Goal: Task Accomplishment & Management: Use online tool/utility

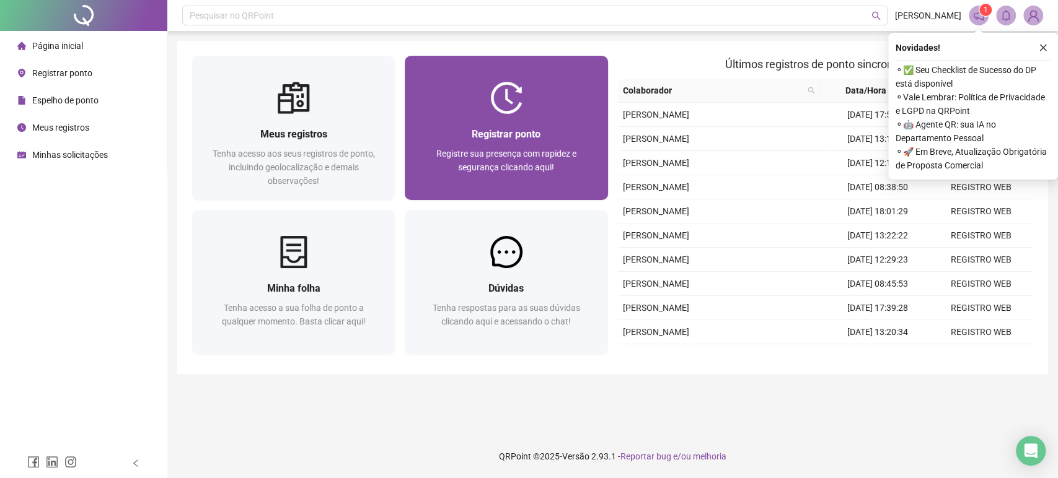
click at [554, 167] on div "Registre sua presença com rapidez e segurança clicando aqui!" at bounding box center [505, 167] width 173 height 41
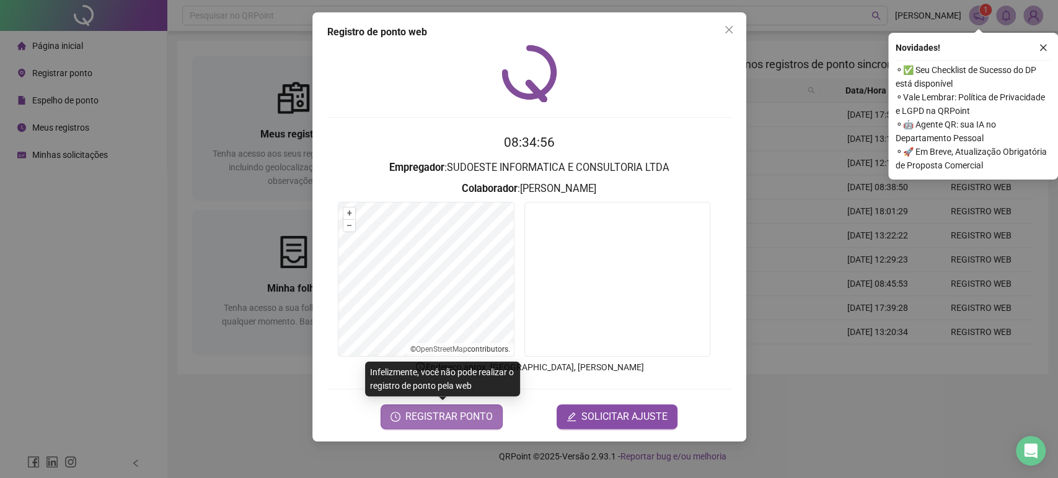
click at [465, 416] on span "REGISTRAR PONTO" at bounding box center [448, 417] width 87 height 15
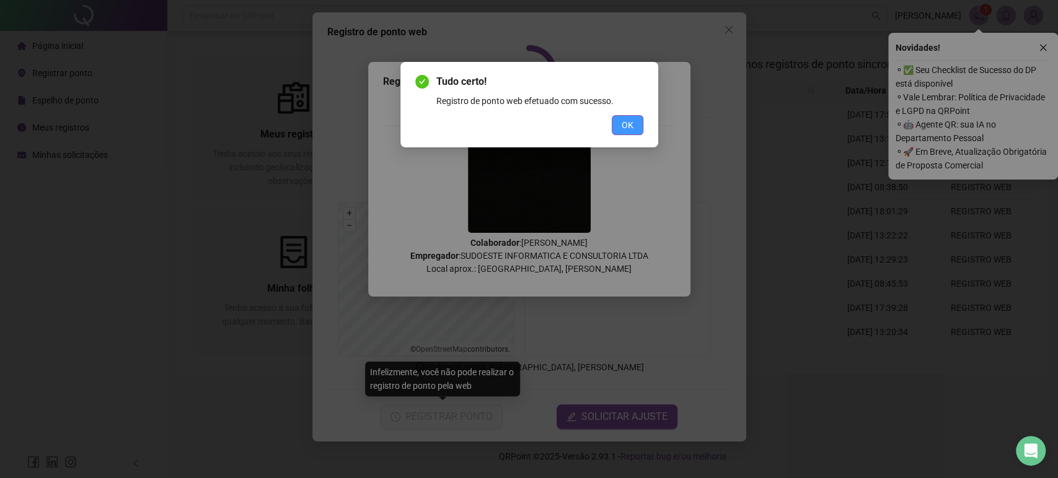
click at [623, 123] on span "OK" at bounding box center [627, 125] width 12 height 14
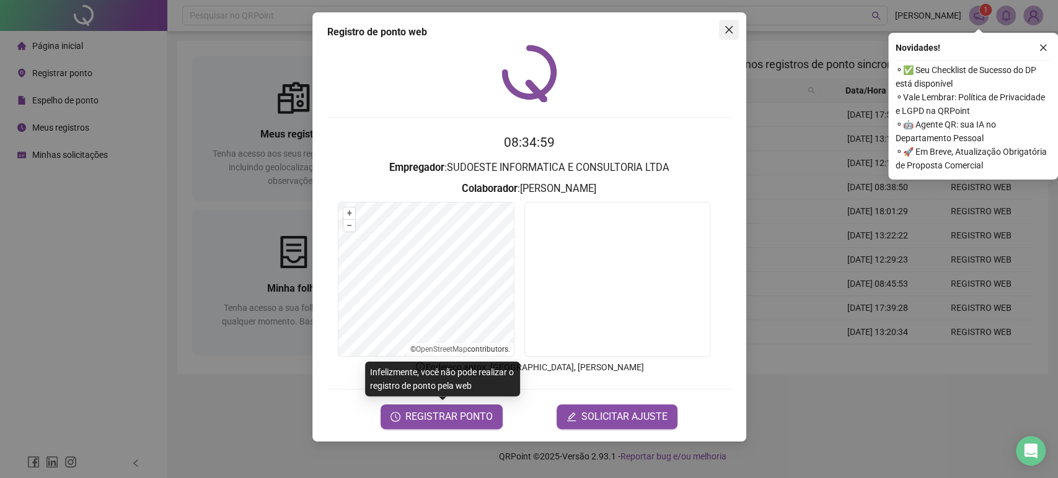
click at [727, 30] on icon "close" at bounding box center [727, 29] width 7 height 7
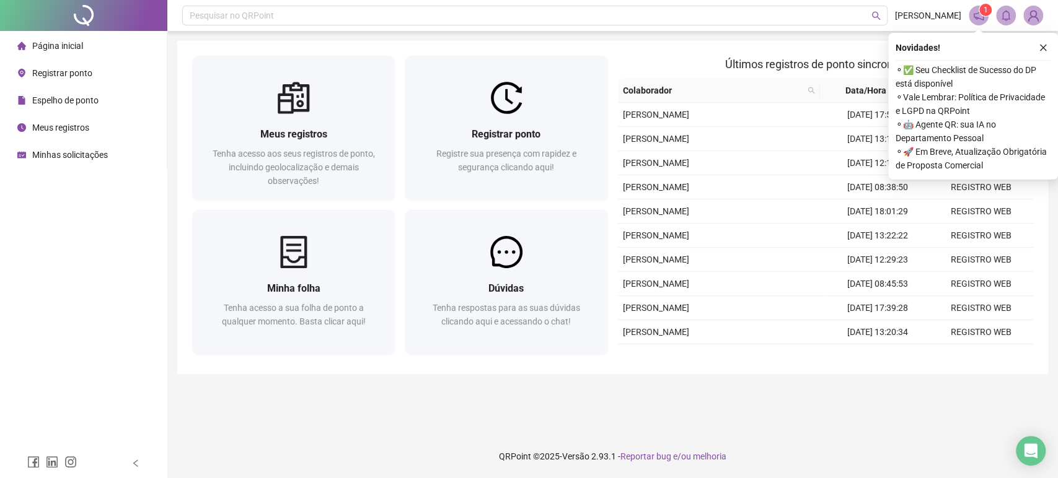
click at [1045, 46] on icon "close" at bounding box center [1042, 47] width 9 height 9
